Goal: Task Accomplishment & Management: Manage account settings

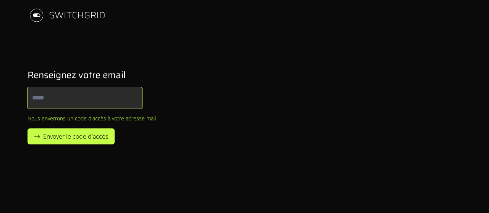
click at [42, 95] on input "Email" at bounding box center [84, 97] width 115 height 21
type input "**********"
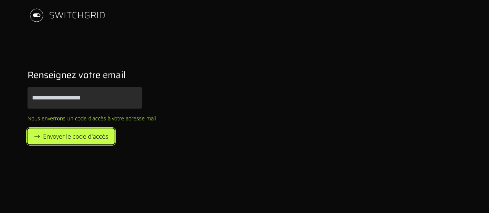
click at [56, 134] on span "Envoyer le code d'accès" at bounding box center [75, 136] width 65 height 9
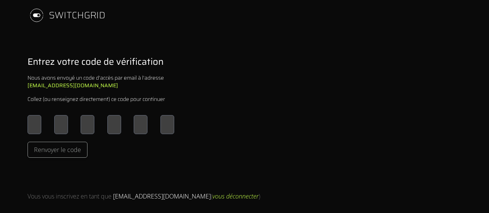
type input "*"
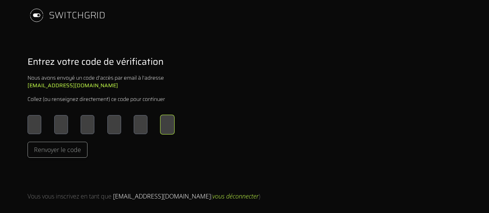
type input "*"
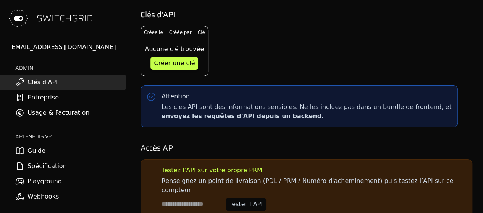
scroll to position [11, 0]
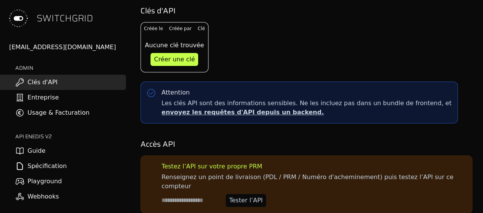
click at [26, 98] on link "Entreprise" at bounding box center [63, 97] width 126 height 15
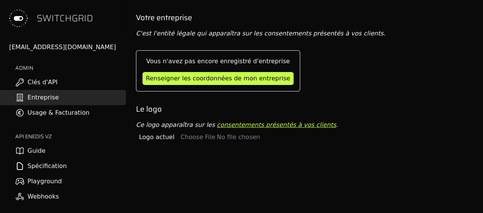
click at [34, 84] on link "Clés d'API" at bounding box center [63, 82] width 126 height 15
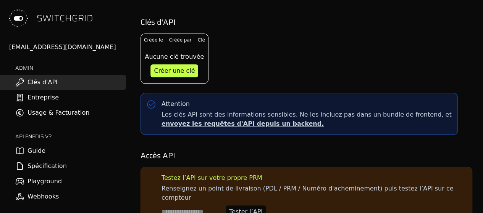
click at [38, 95] on link "Entreprise" at bounding box center [63, 97] width 126 height 15
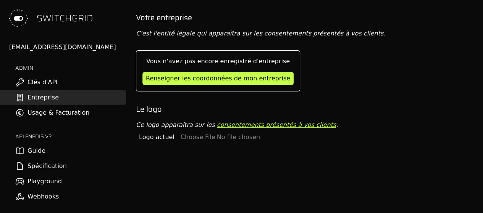
click at [40, 119] on link "Usage & Facturation" at bounding box center [63, 112] width 126 height 15
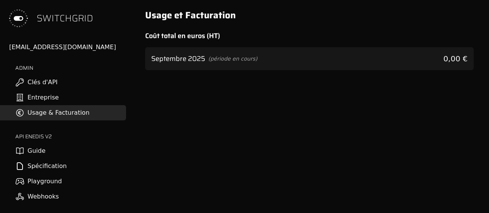
click at [37, 145] on link "Guide" at bounding box center [63, 151] width 126 height 15
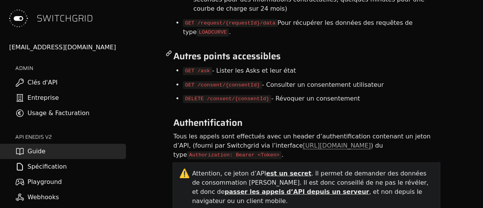
scroll to position [764, 0]
